Goal: Complete application form: Complete application form

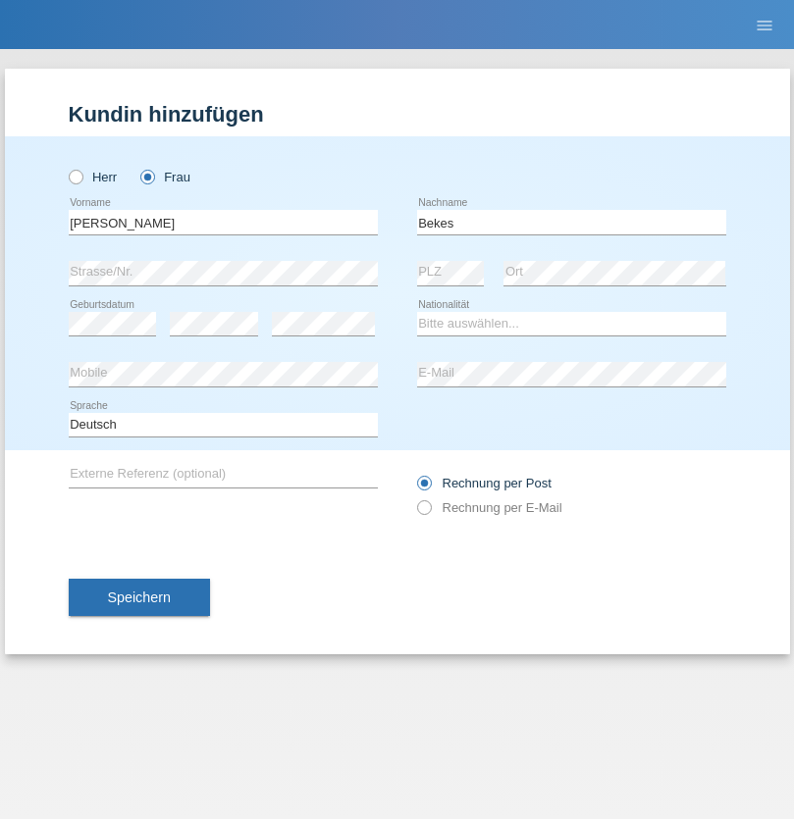
type input "Bekes"
select select "SK"
select select "C"
select select "15"
select select "06"
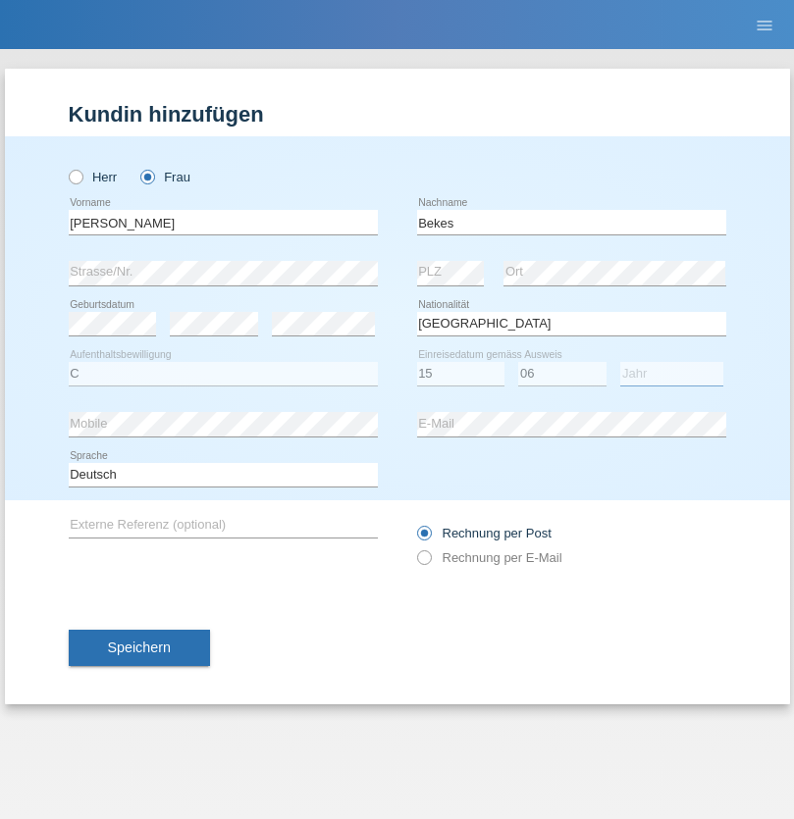
select select "2021"
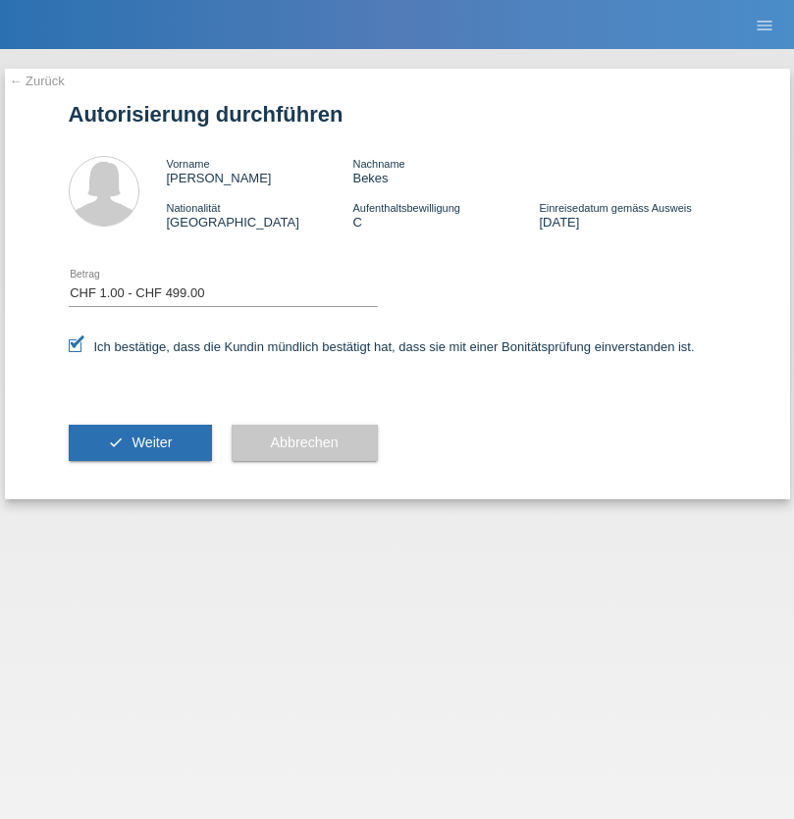
select select "1"
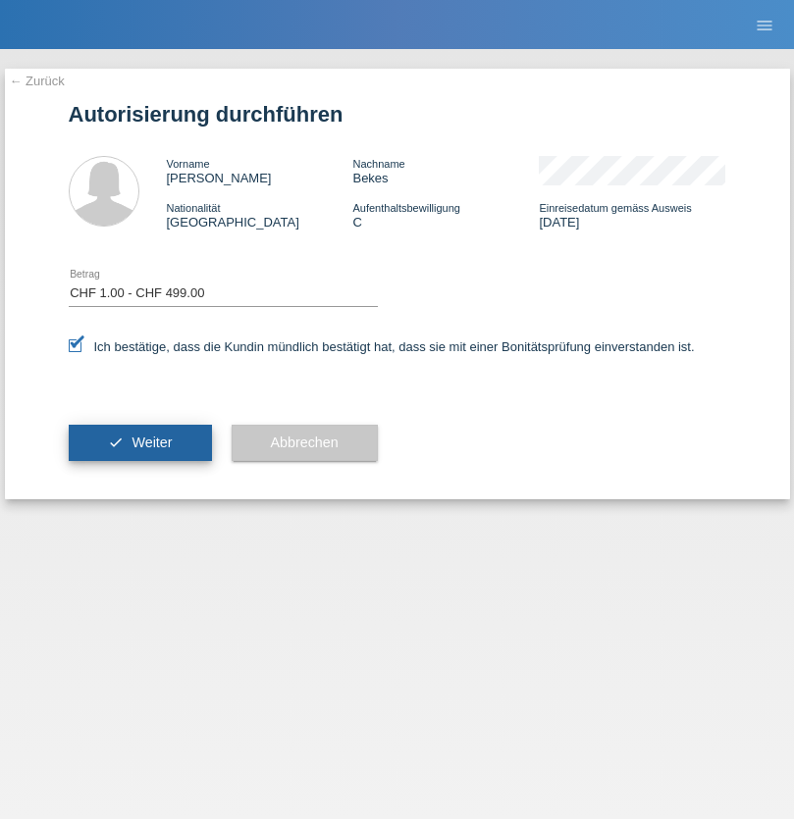
click at [139, 443] on span "Weiter" at bounding box center [151, 443] width 40 height 16
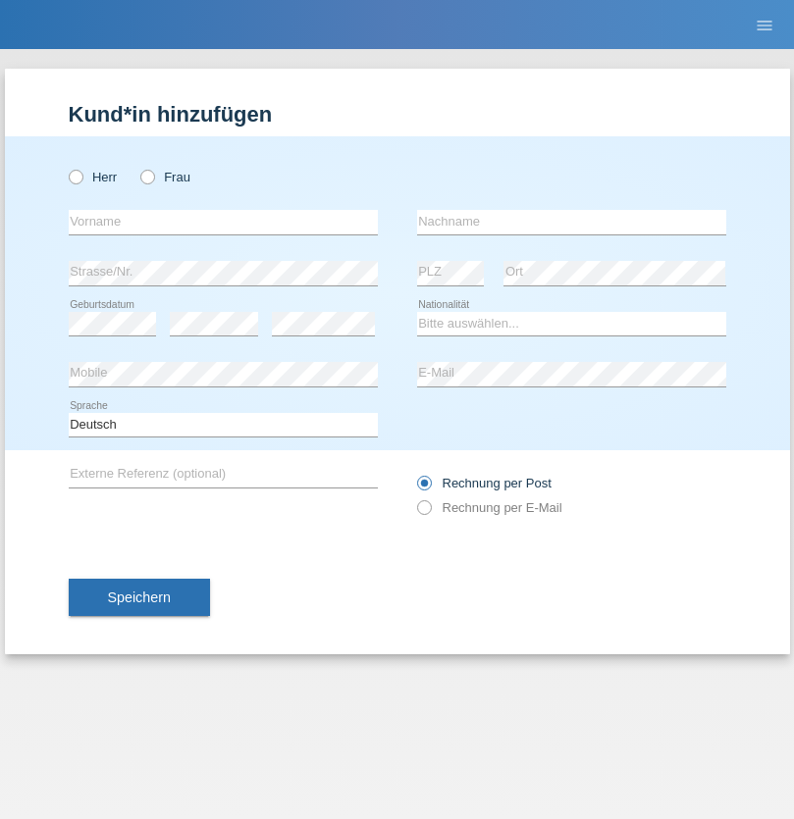
radio input "true"
click at [223, 222] on input "text" at bounding box center [223, 222] width 309 height 25
type input "Miodrag"
click at [571, 222] on input "text" at bounding box center [571, 222] width 309 height 25
type input "Ilic"
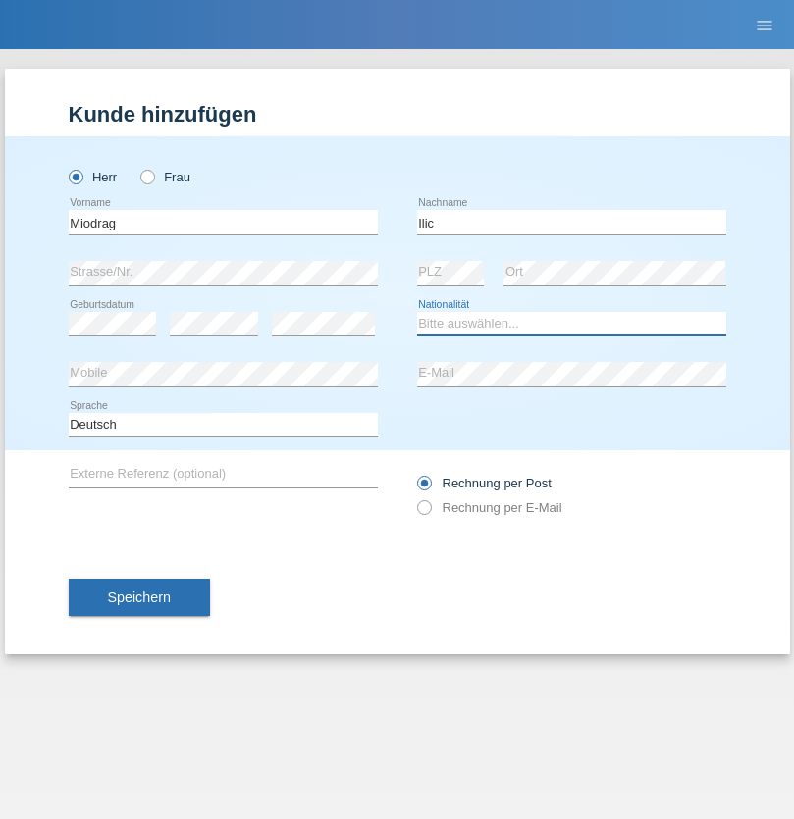
select select "RS"
select select "C"
select select "23"
select select "07"
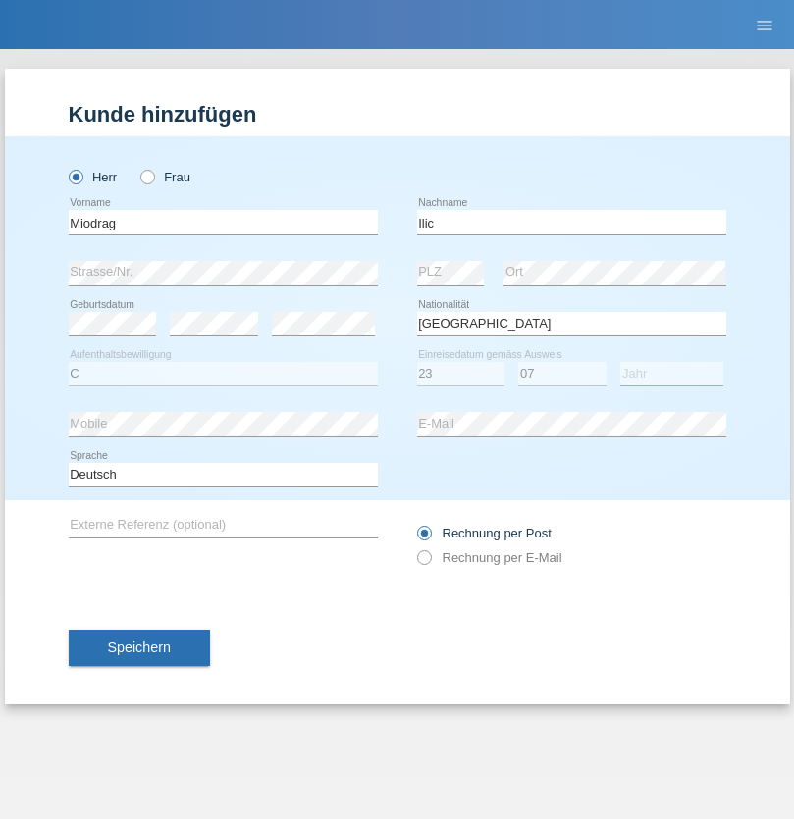
select select "2004"
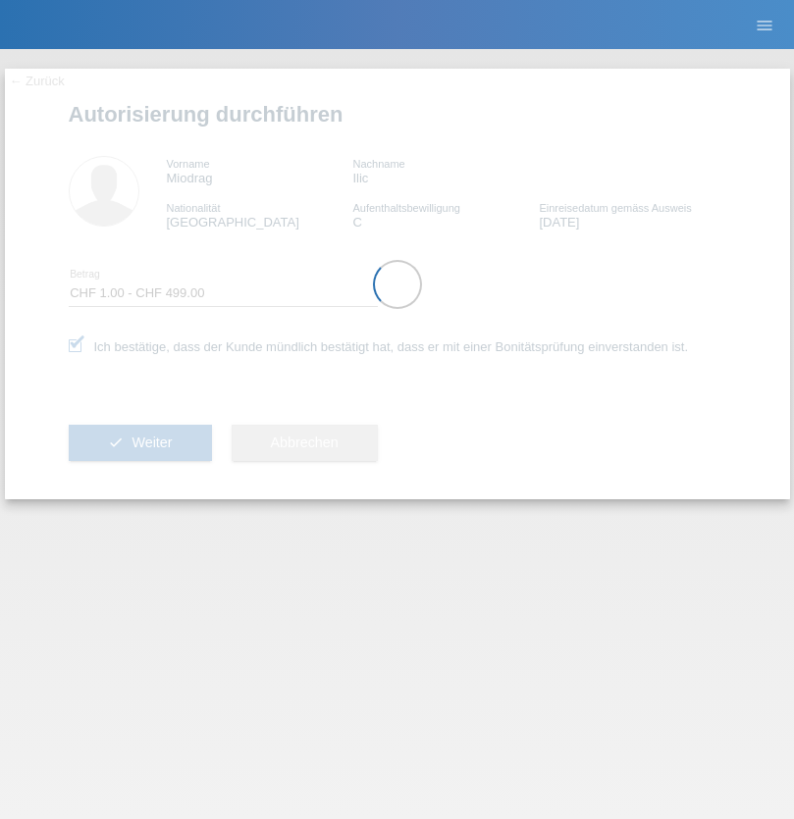
select select "1"
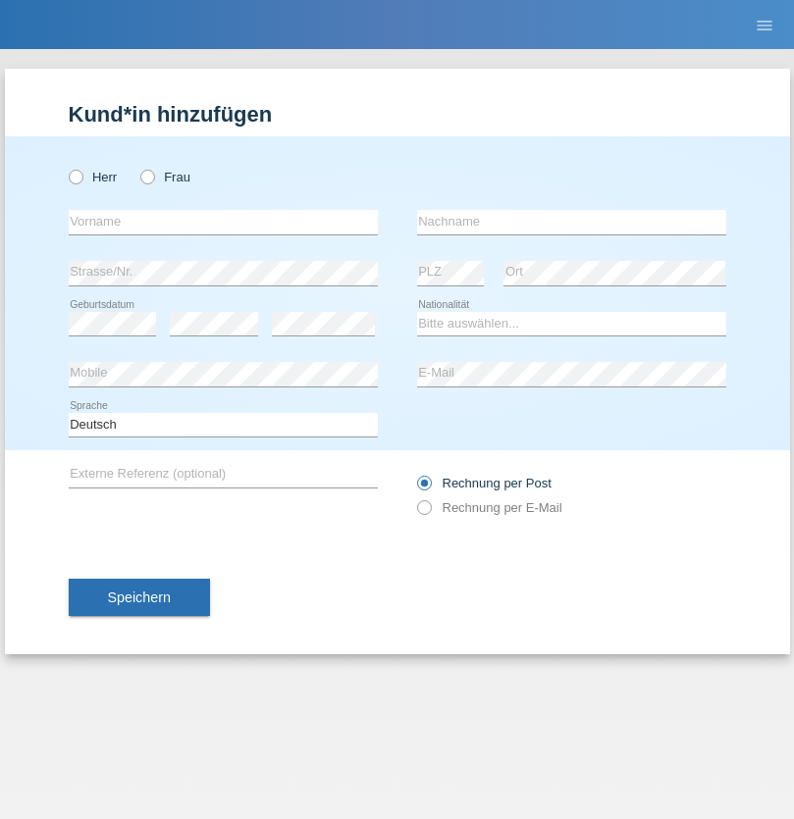
radio input "true"
click at [223, 222] on input "text" at bounding box center [223, 222] width 309 height 25
type input "[PERSON_NAME]"
click at [571, 222] on input "text" at bounding box center [571, 222] width 309 height 25
type input "Muller"
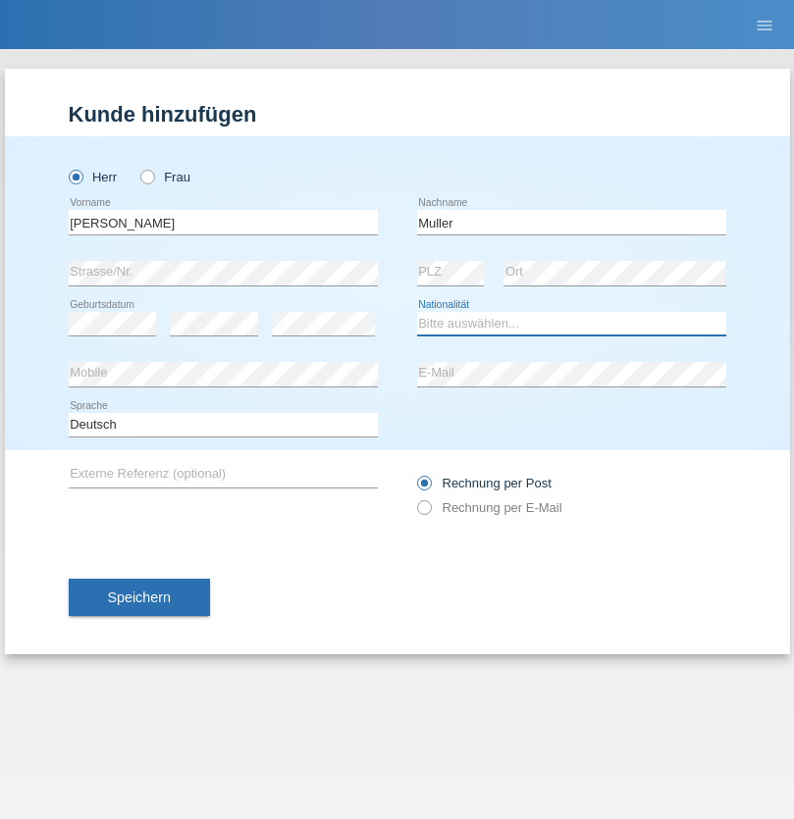
select select "CH"
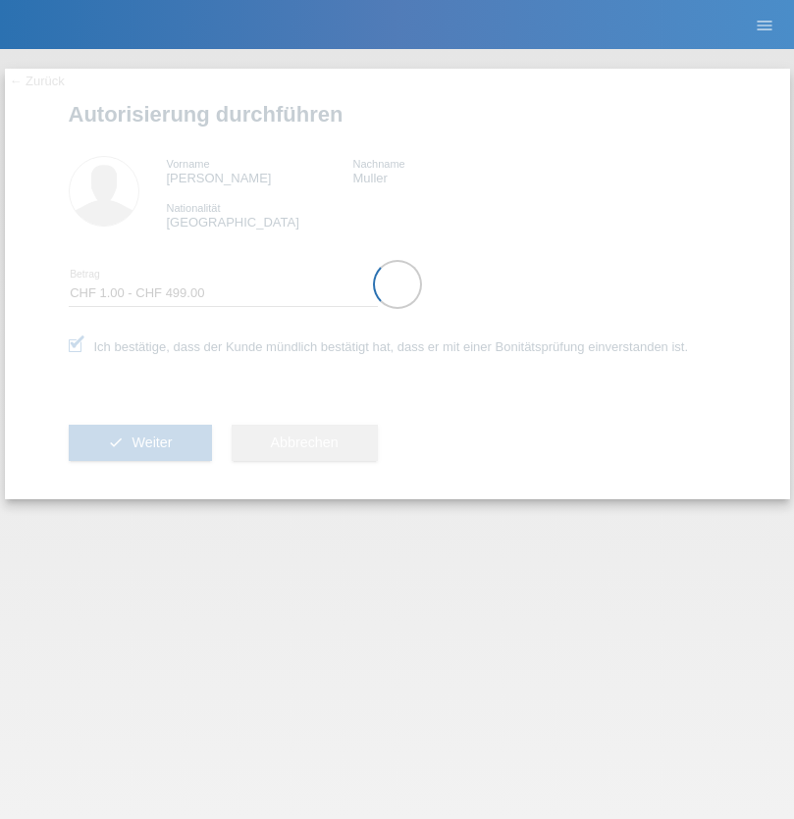
select select "1"
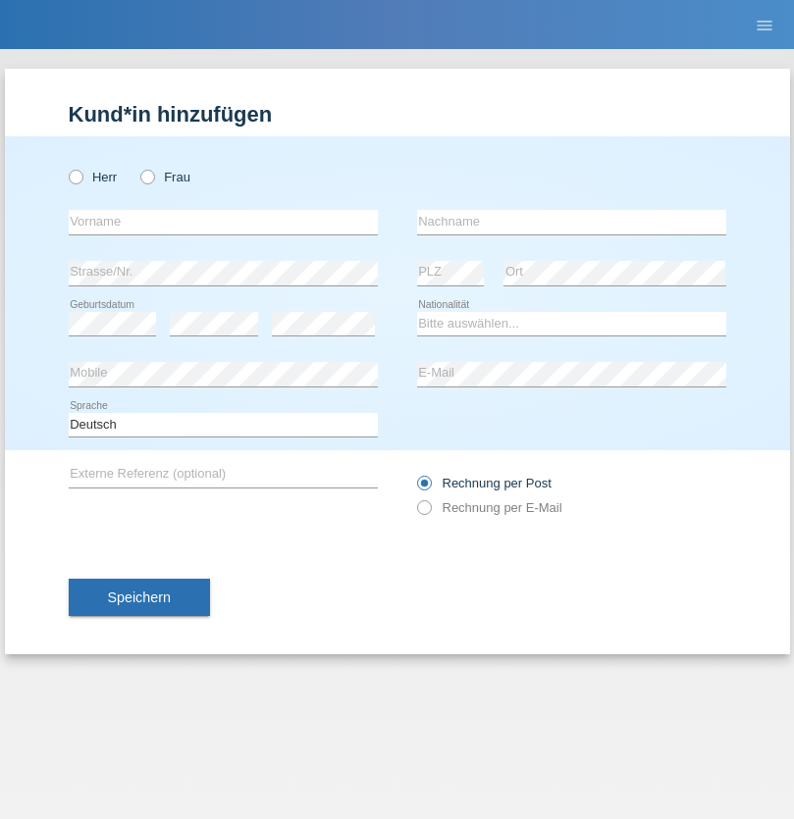
radio input "true"
click at [223, 222] on input "text" at bounding box center [223, 222] width 309 height 25
type input "[PERSON_NAME]"
click at [571, 222] on input "text" at bounding box center [571, 222] width 309 height 25
type input "Muller"
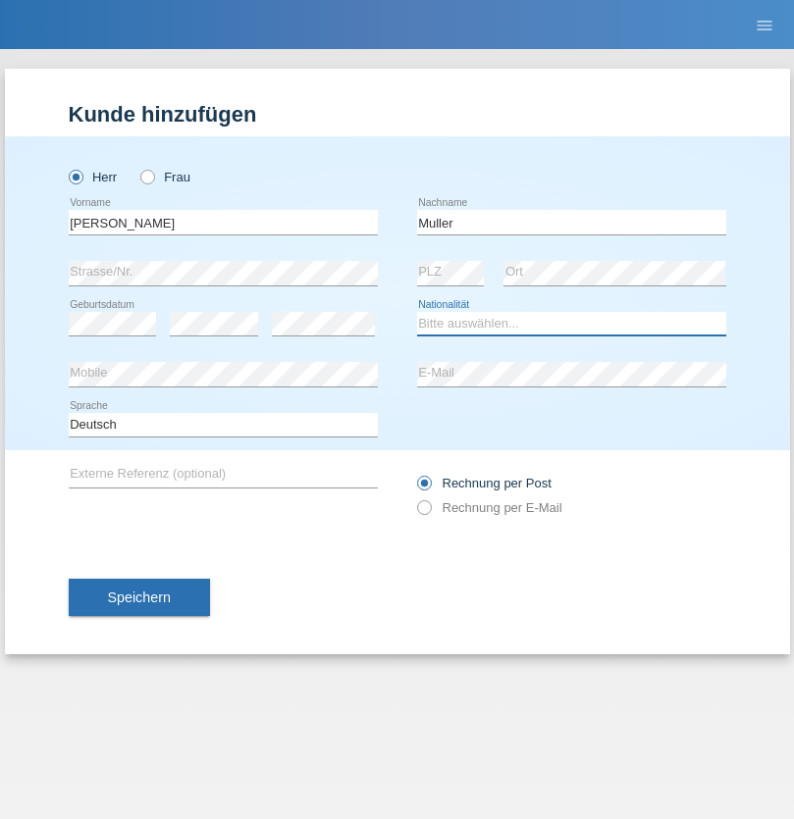
select select "CH"
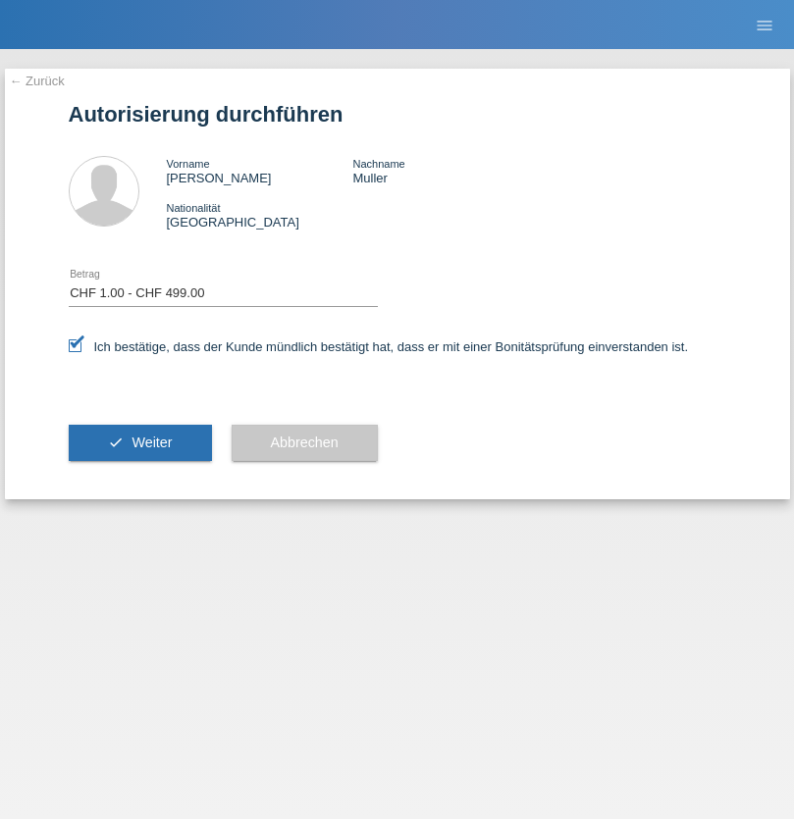
select select "1"
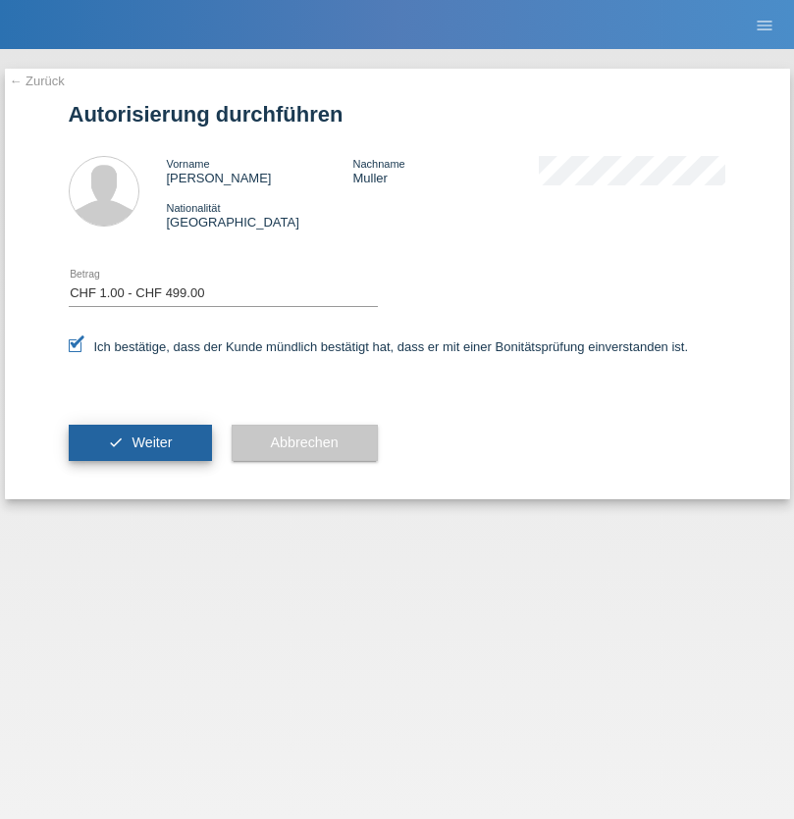
click at [139, 443] on span "Weiter" at bounding box center [151, 443] width 40 height 16
